Goal: Task Accomplishment & Management: Use online tool/utility

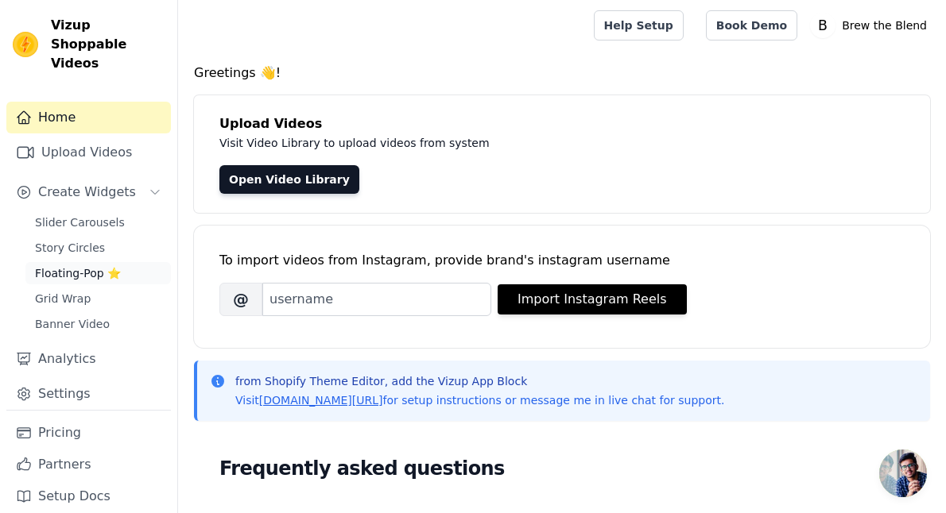
click at [86, 265] on span "Floating-Pop ⭐" at bounding box center [78, 273] width 86 height 16
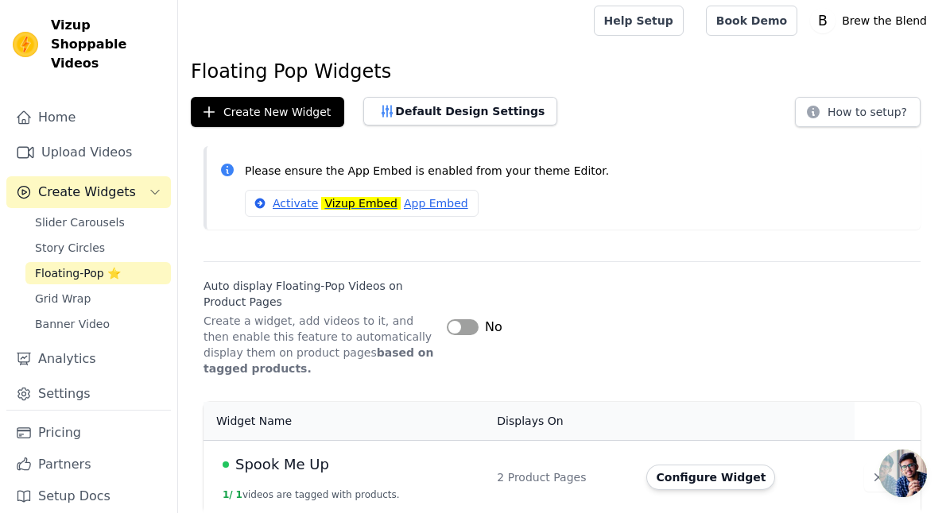
scroll to position [12, 0]
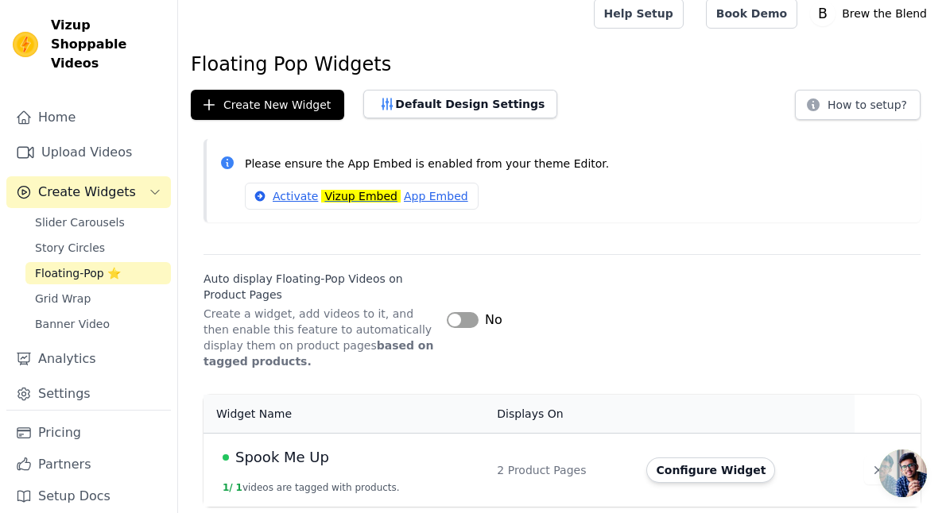
click at [304, 455] on span "Spook Me Up" at bounding box center [282, 458] width 94 height 22
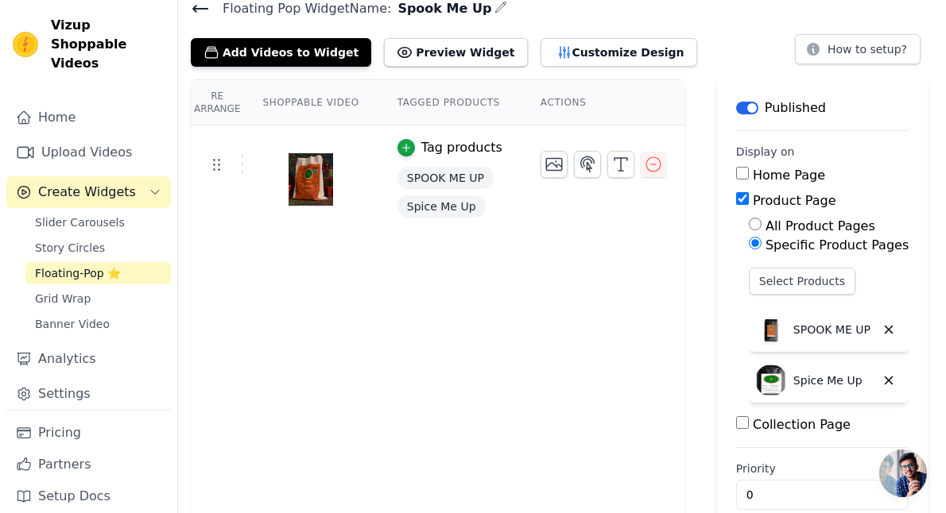
scroll to position [68, 0]
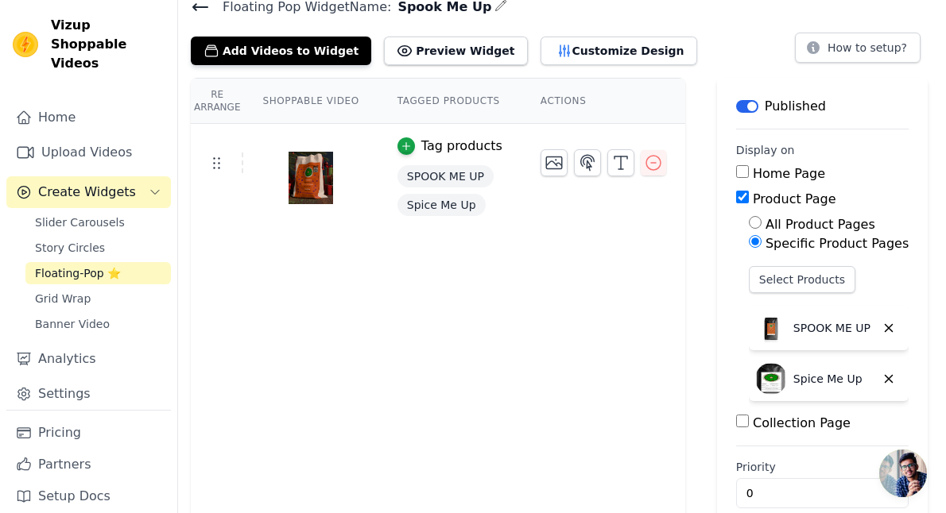
click at [742, 103] on button "Label" at bounding box center [747, 106] width 22 height 13
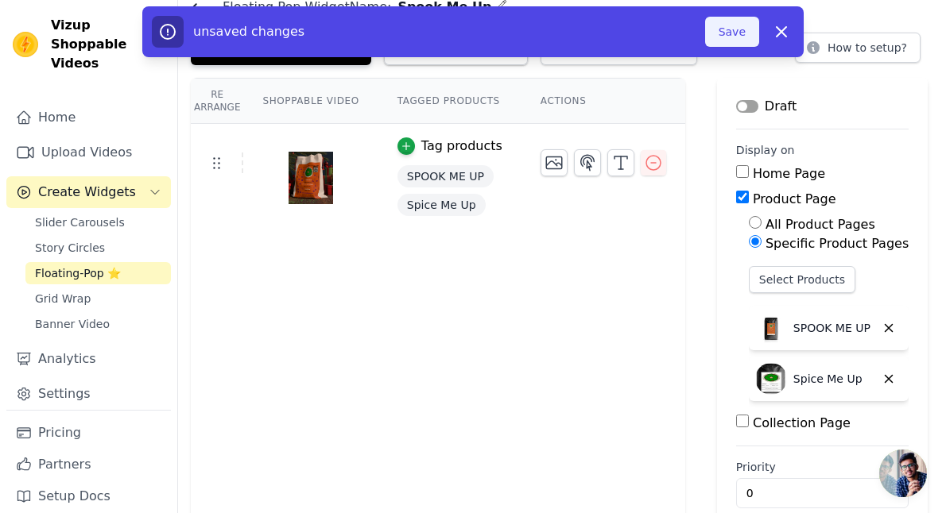
click at [730, 35] on button "Save" at bounding box center [732, 32] width 54 height 30
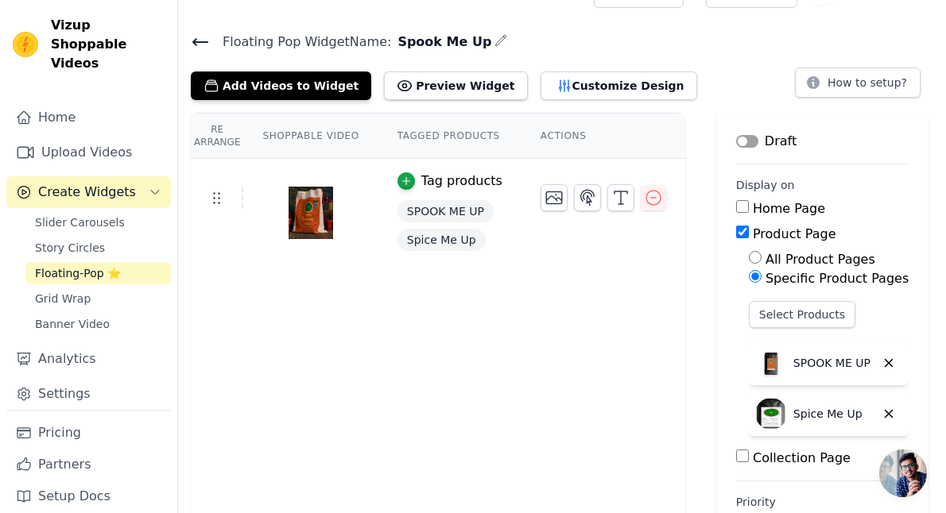
scroll to position [21, 0]
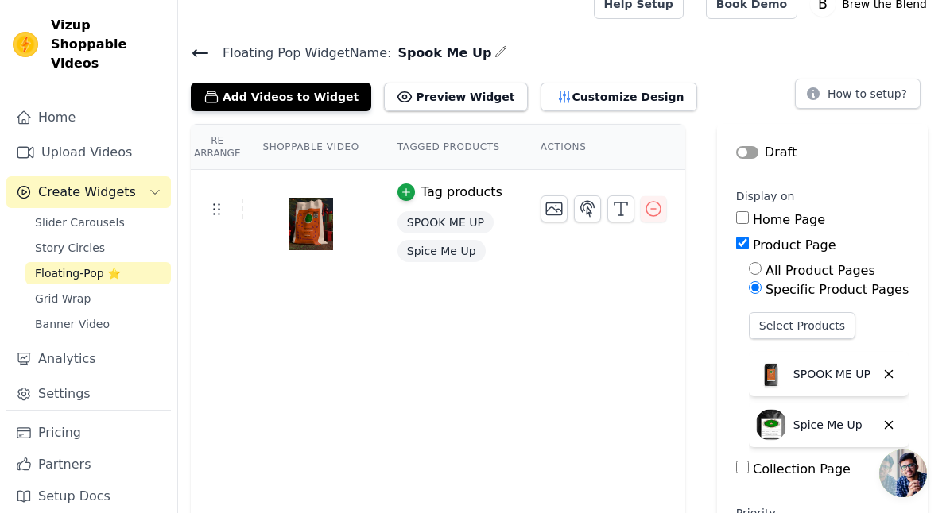
click at [745, 149] on button "Label" at bounding box center [747, 152] width 22 height 13
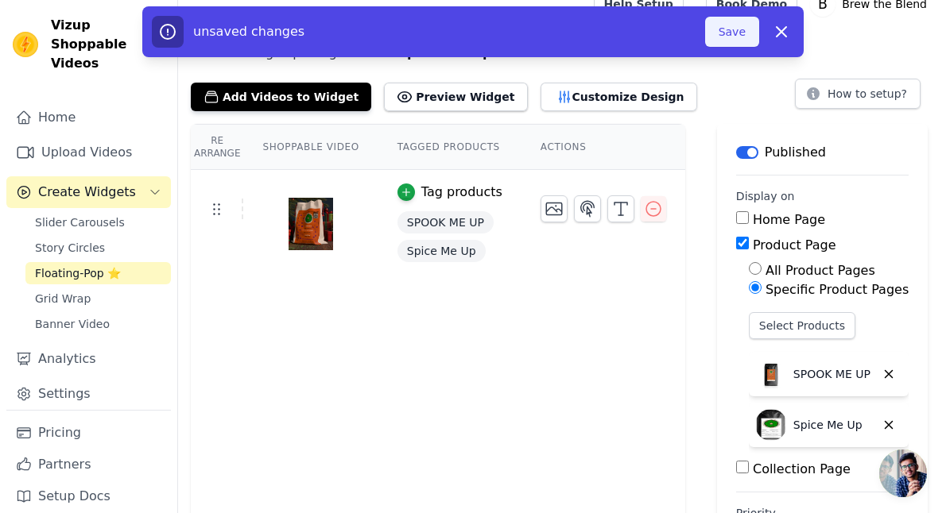
click at [733, 29] on button "Save" at bounding box center [732, 32] width 54 height 30
